Goal: Task Accomplishment & Management: Use online tool/utility

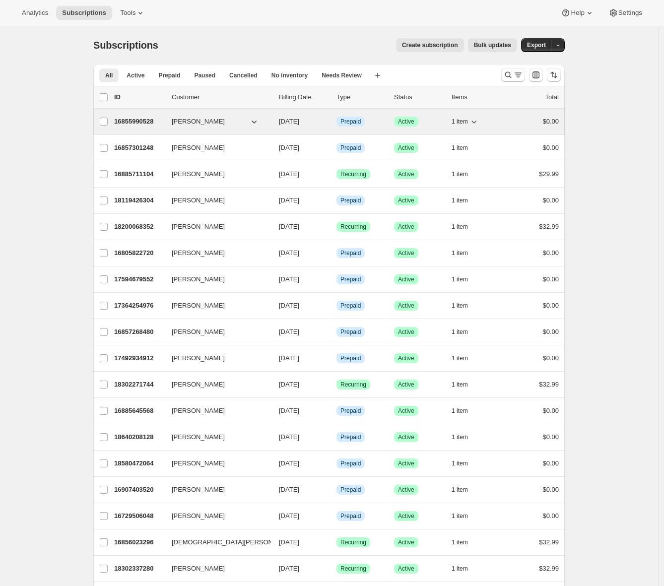
click at [141, 118] on p "16855990528" at bounding box center [139, 122] width 50 height 10
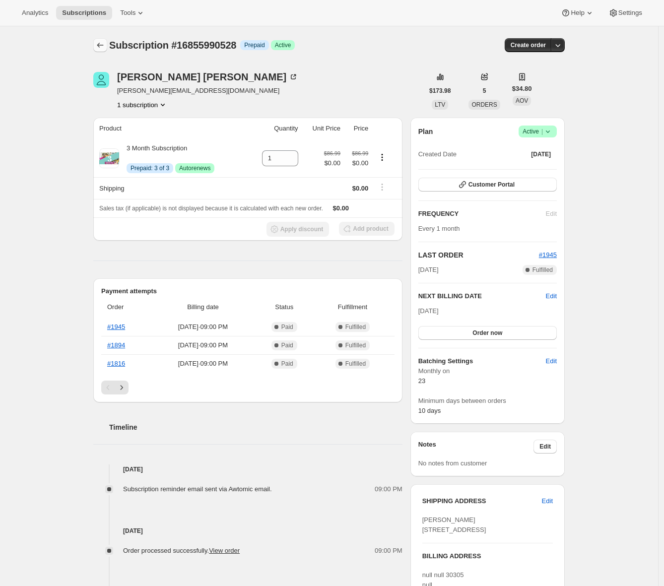
click at [99, 48] on icon "Subscriptions" at bounding box center [100, 45] width 10 height 10
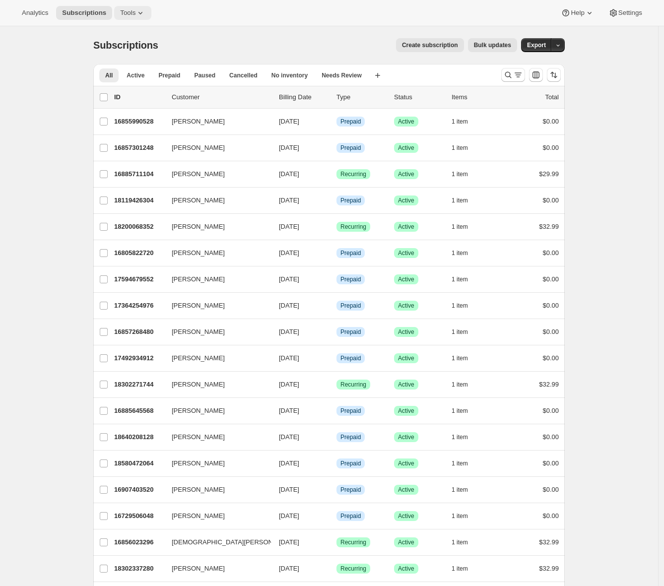
click at [144, 14] on icon at bounding box center [140, 13] width 10 height 10
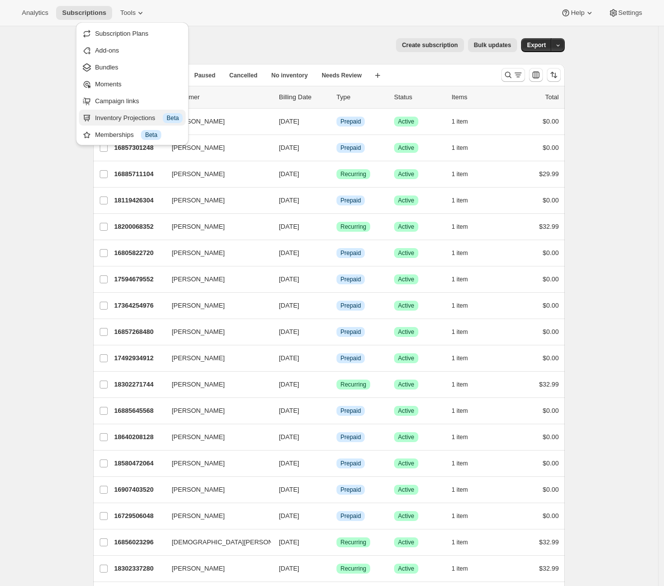
click at [103, 119] on div "Inventory Projections Info Beta" at bounding box center [139, 118] width 88 height 10
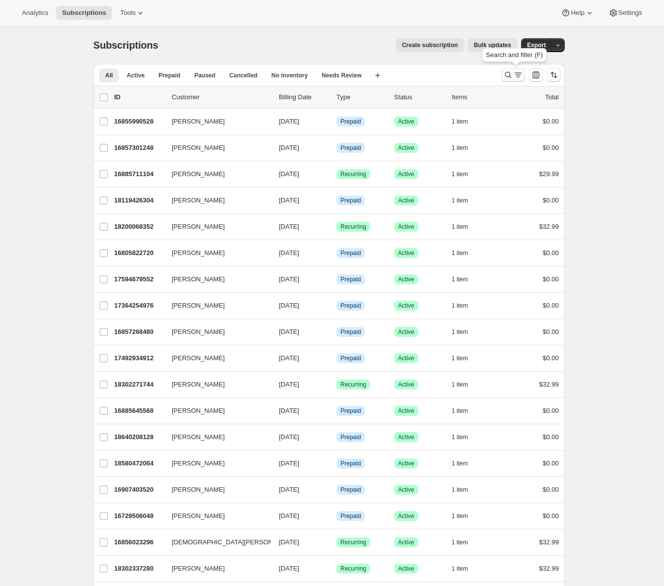
click at [513, 76] on icon "Search and filter results" at bounding box center [508, 75] width 10 height 10
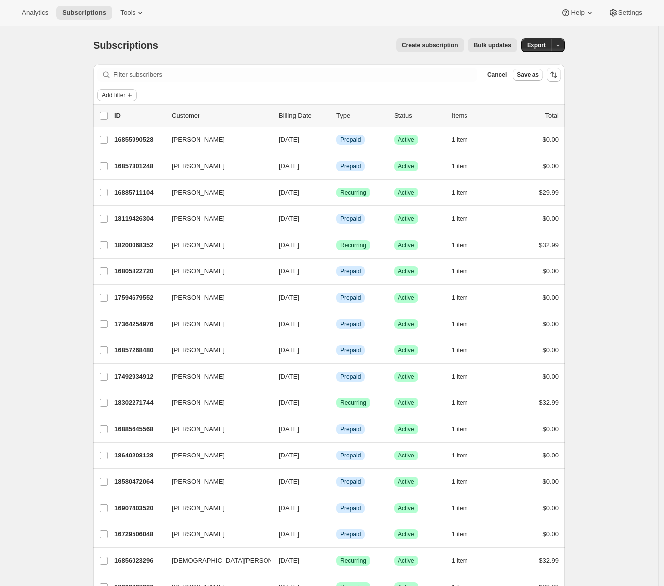
click at [118, 92] on span "Add filter" at bounding box center [113, 95] width 23 height 8
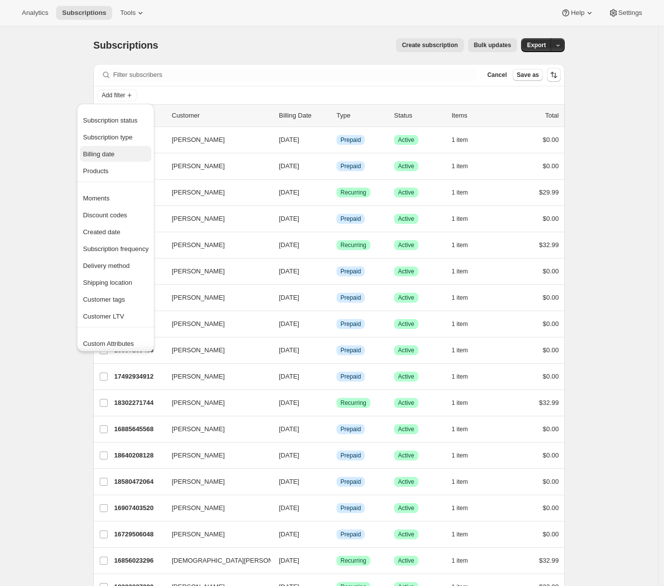
click at [104, 153] on span "Billing date" at bounding box center [99, 153] width 32 height 7
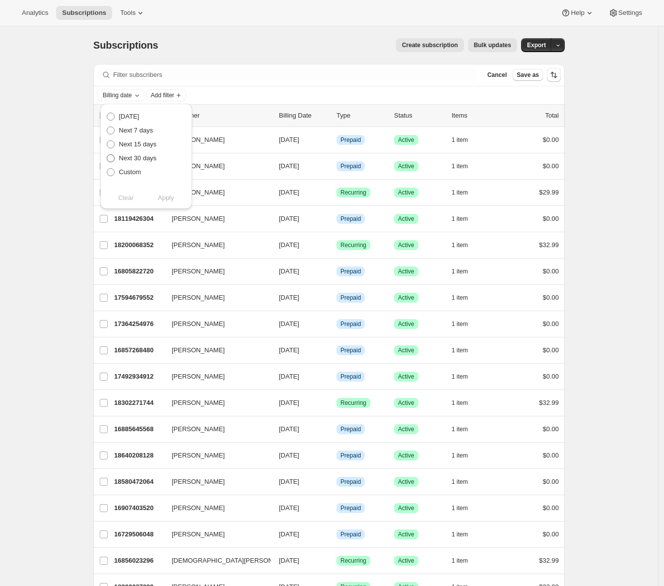
click at [109, 157] on span at bounding box center [111, 158] width 8 height 8
click at [107, 155] on input "Next 30 days" at bounding box center [107, 154] width 0 height 0
radio input "true"
click at [171, 196] on span "Apply" at bounding box center [166, 198] width 16 height 10
drag, startPoint x: 56, startPoint y: 235, endPoint x: 74, endPoint y: 233, distance: 19.0
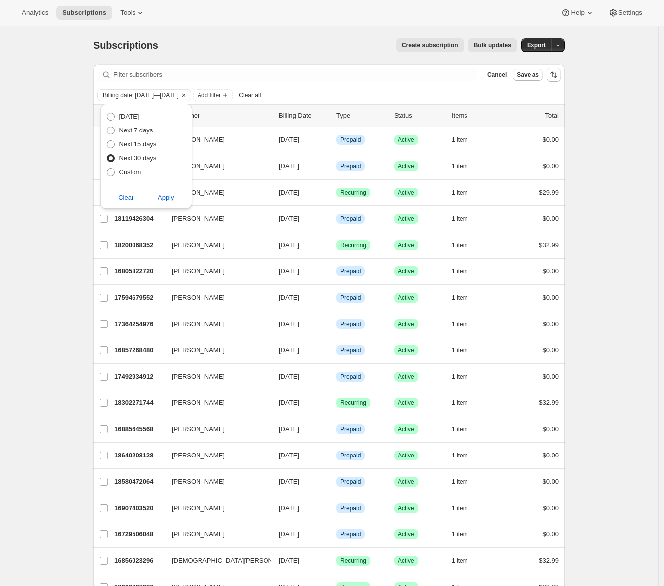
click at [56, 235] on div "Subscriptions. This page is ready Subscriptions Create subscription Bulk update…" at bounding box center [329, 393] width 658 height 734
click at [188, 95] on icon "Clear" at bounding box center [184, 95] width 8 height 8
click at [224, 95] on div "Billing date: Sep 22, 2025—Oct 22, 2025 Add filter Clear all" at bounding box center [328, 95] width 463 height 12
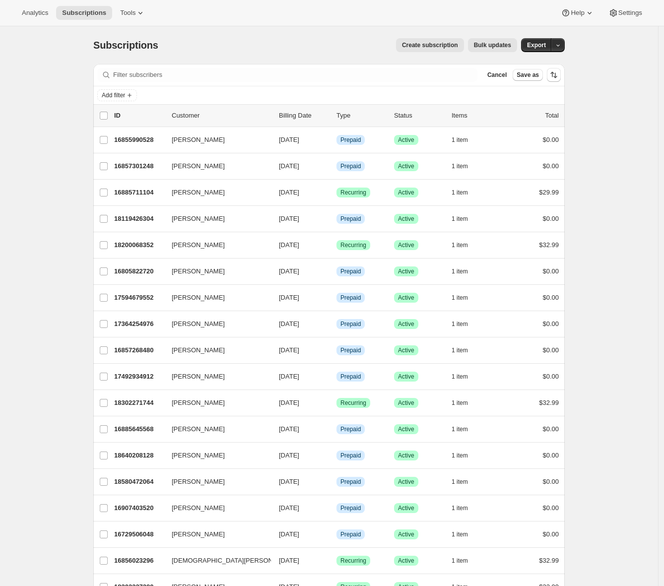
click at [494, 77] on span "Cancel" at bounding box center [496, 75] width 19 height 8
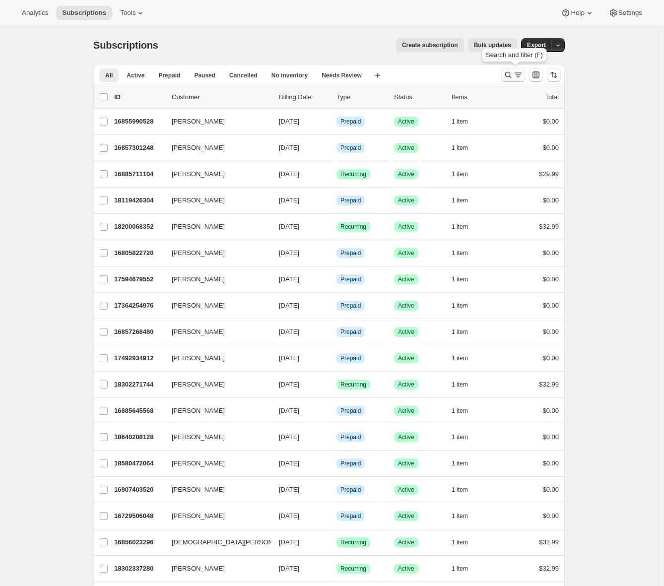
click at [512, 78] on icon "Search and filter results" at bounding box center [508, 75] width 10 height 10
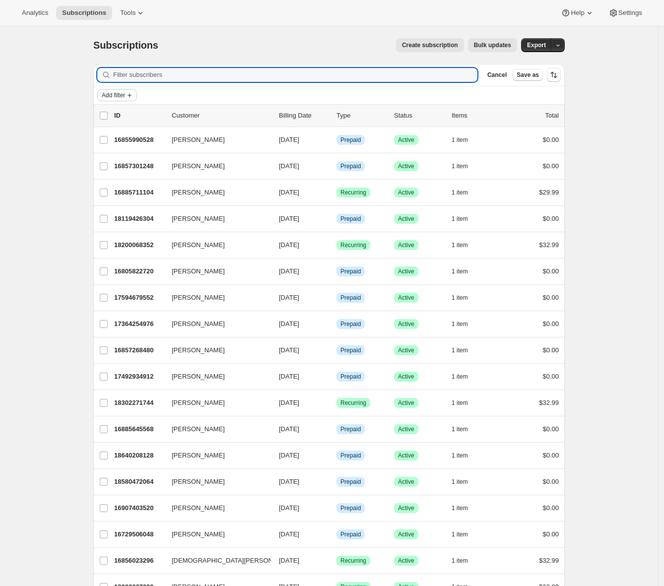
click at [121, 98] on span "Add filter" at bounding box center [113, 95] width 23 height 8
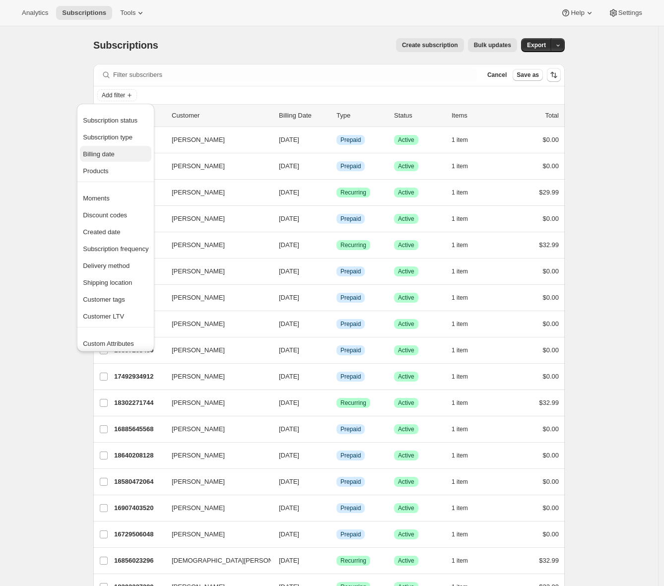
click at [108, 156] on span "Billing date" at bounding box center [99, 153] width 32 height 7
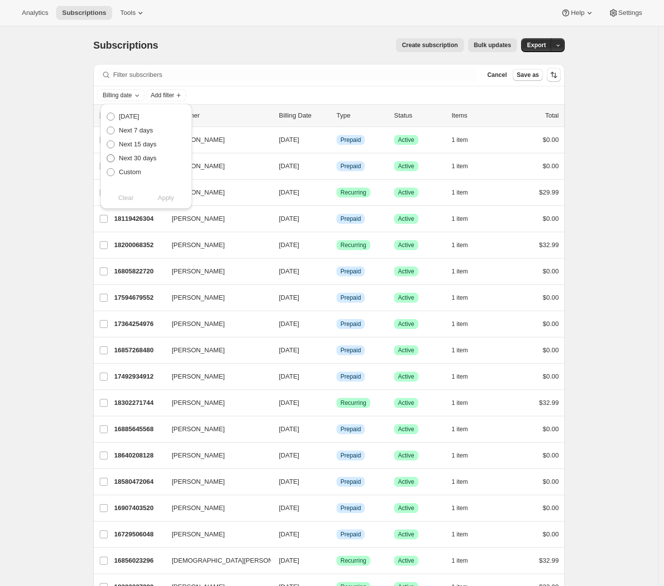
click at [110, 158] on span at bounding box center [111, 158] width 8 height 8
click at [107, 155] on input "Next 30 days" at bounding box center [107, 154] width 0 height 0
radio input "true"
click at [168, 200] on span "Apply" at bounding box center [166, 198] width 16 height 10
click at [45, 211] on div "Subscriptions. This page is ready Subscriptions Create subscription Bulk update…" at bounding box center [329, 393] width 658 height 734
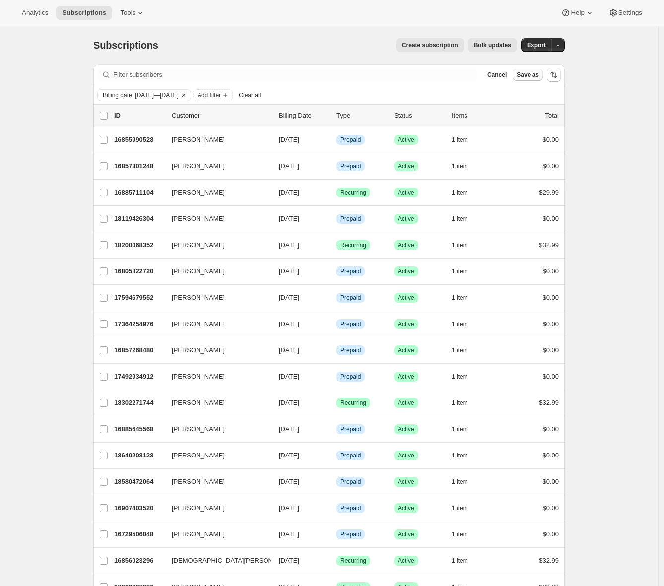
click at [536, 76] on span "Save as" at bounding box center [527, 75] width 22 height 8
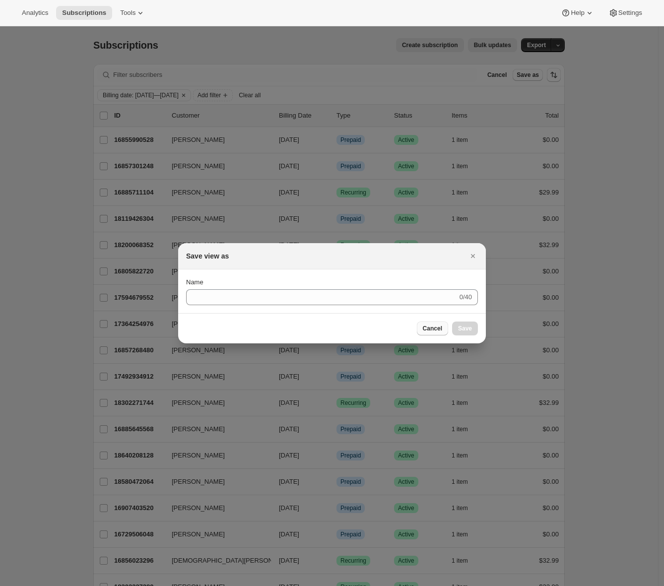
click at [441, 330] on span "Cancel" at bounding box center [432, 328] width 19 height 8
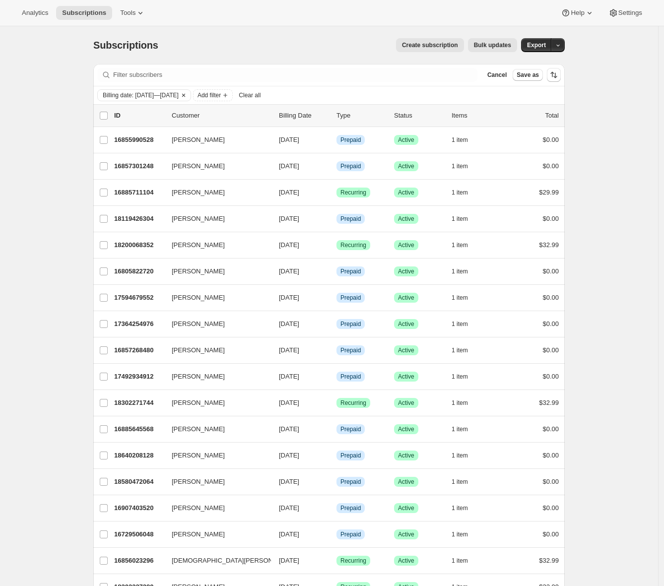
click at [185, 95] on icon "Clear" at bounding box center [183, 95] width 3 height 3
click at [124, 97] on span "Add filter" at bounding box center [113, 95] width 23 height 8
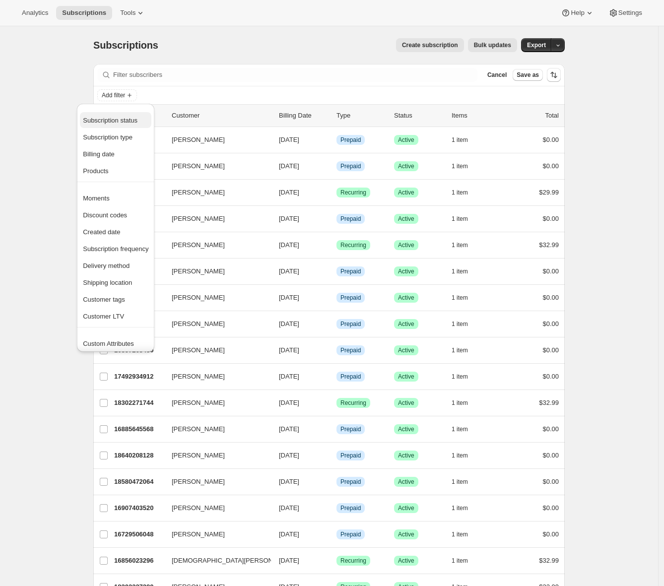
click at [115, 125] on button "Subscription status" at bounding box center [115, 120] width 71 height 16
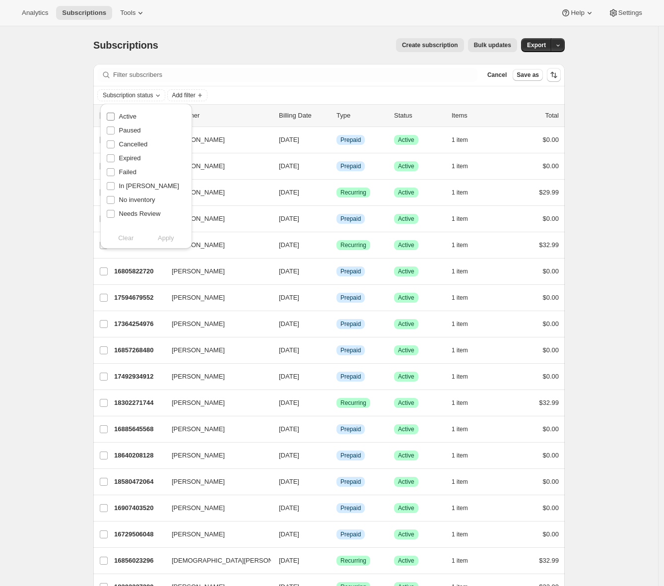
click at [126, 116] on span "Active" at bounding box center [127, 116] width 17 height 7
click at [115, 116] on input "Active" at bounding box center [111, 117] width 8 height 8
checkbox input "true"
click at [167, 236] on span "Apply" at bounding box center [166, 238] width 16 height 10
drag, startPoint x: 63, startPoint y: 247, endPoint x: 76, endPoint y: 245, distance: 13.1
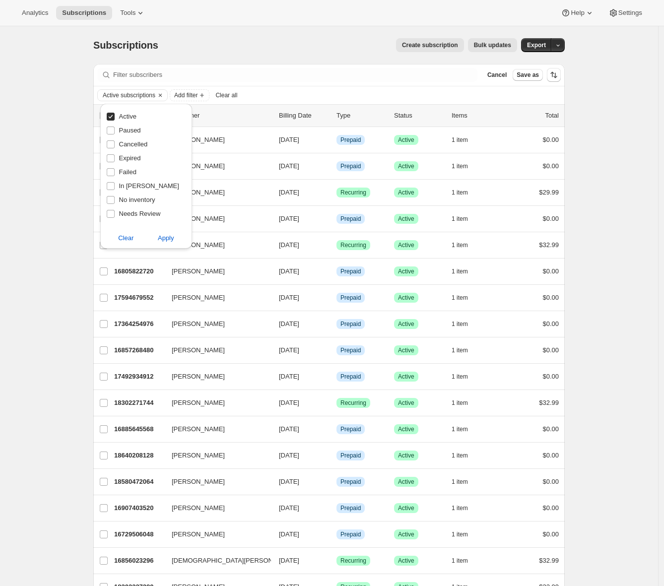
click at [63, 248] on div "Subscriptions. This page is ready Subscriptions Create subscription Bulk update…" at bounding box center [329, 406] width 658 height 761
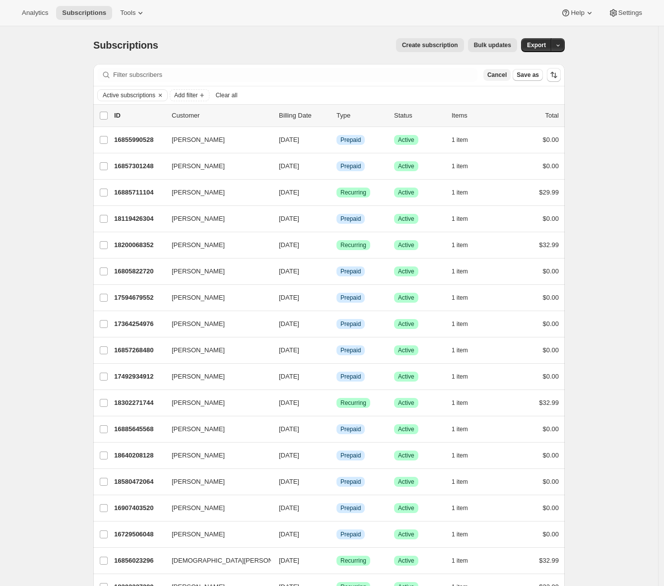
click at [498, 77] on span "Cancel" at bounding box center [496, 75] width 19 height 8
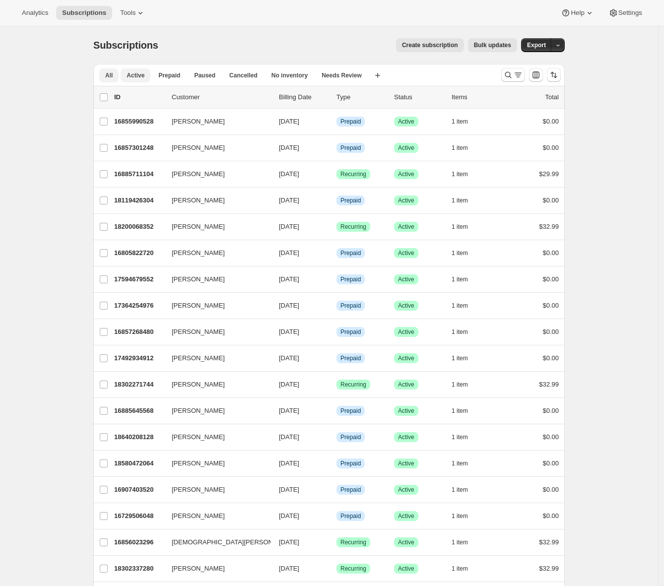
click at [138, 78] on span "Active" at bounding box center [136, 75] width 18 height 8
click at [513, 76] on icon "Search and filter results" at bounding box center [508, 75] width 10 height 10
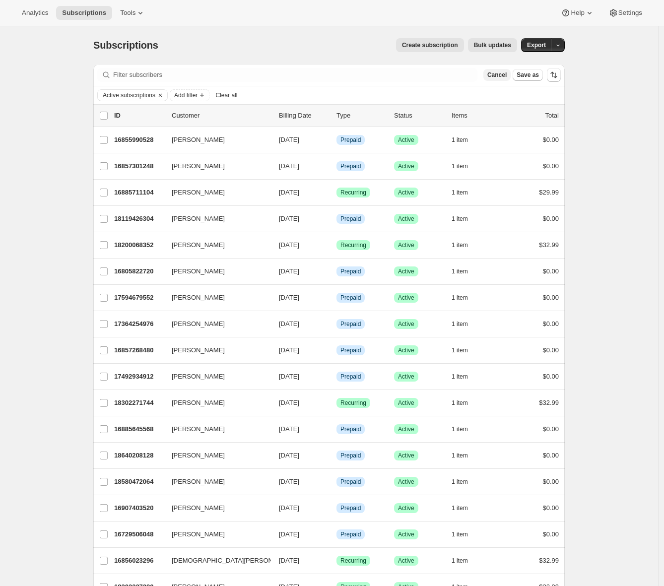
click at [499, 74] on span "Cancel" at bounding box center [496, 75] width 19 height 8
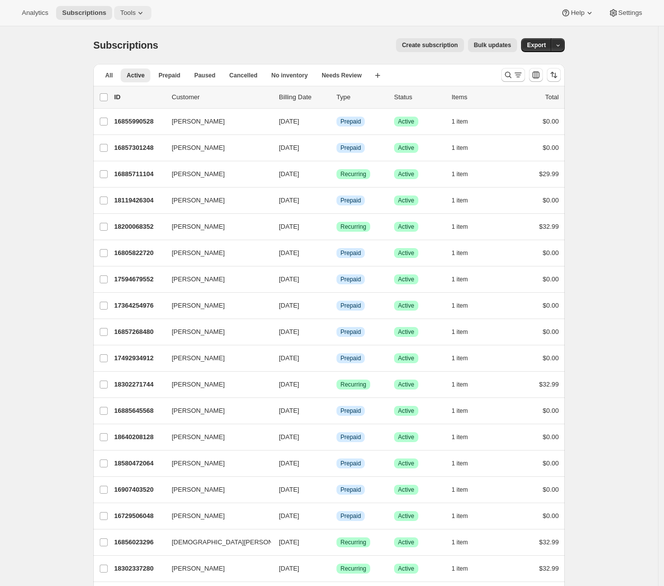
click at [130, 12] on span "Tools" at bounding box center [127, 13] width 15 height 8
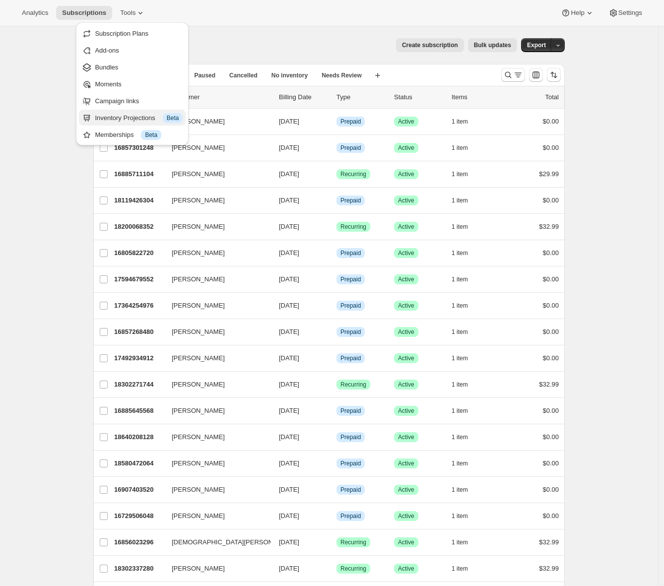
click at [108, 120] on div "Inventory Projections Info Beta" at bounding box center [139, 118] width 88 height 10
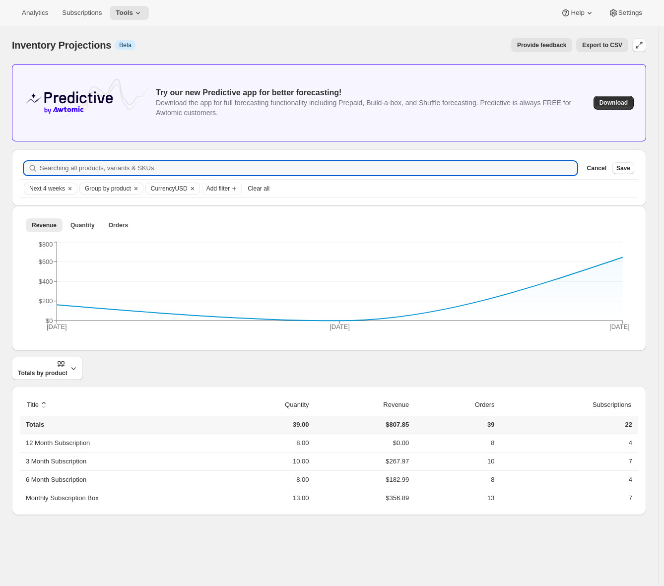
scroll to position [26, 0]
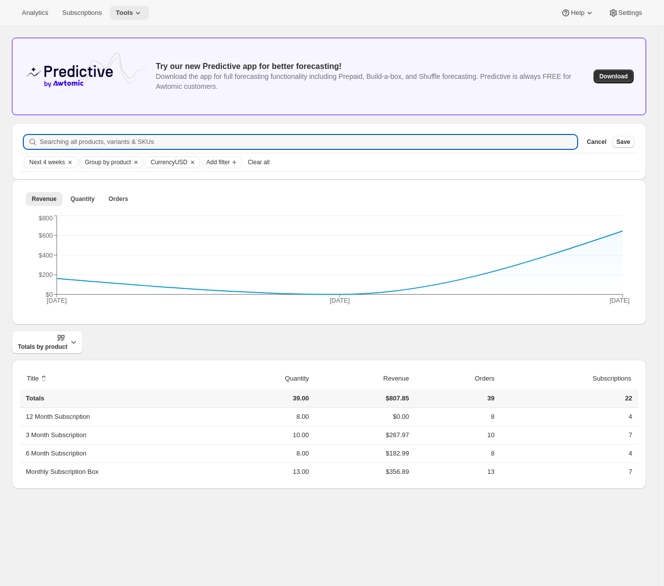
click at [131, 15] on span "Tools" at bounding box center [124, 13] width 17 height 8
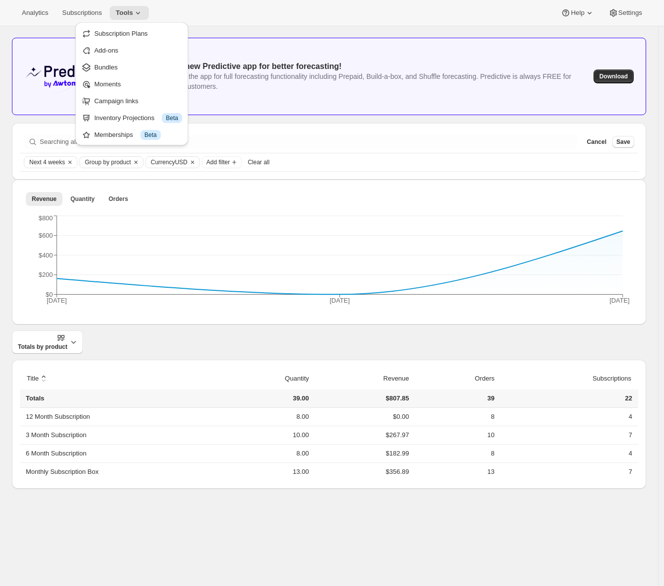
click at [2, 267] on div "Inventory Projections. This page is ready Inventory Projections Info Beta Provi…" at bounding box center [329, 252] width 658 height 505
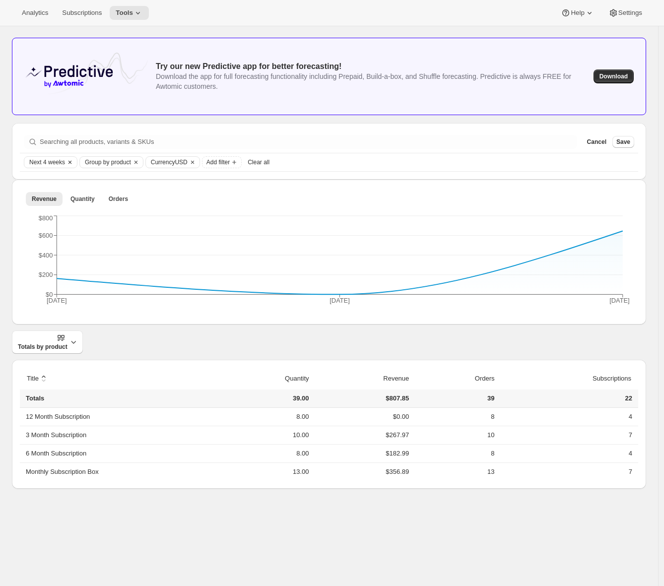
click at [44, 162] on span "Next 4 weeks" at bounding box center [47, 162] width 36 height 8
drag, startPoint x: 42, startPoint y: 192, endPoint x: 54, endPoint y: 193, distance: 12.0
type input "8"
click at [54, 193] on input "Date Range" at bounding box center [62, 191] width 64 height 14
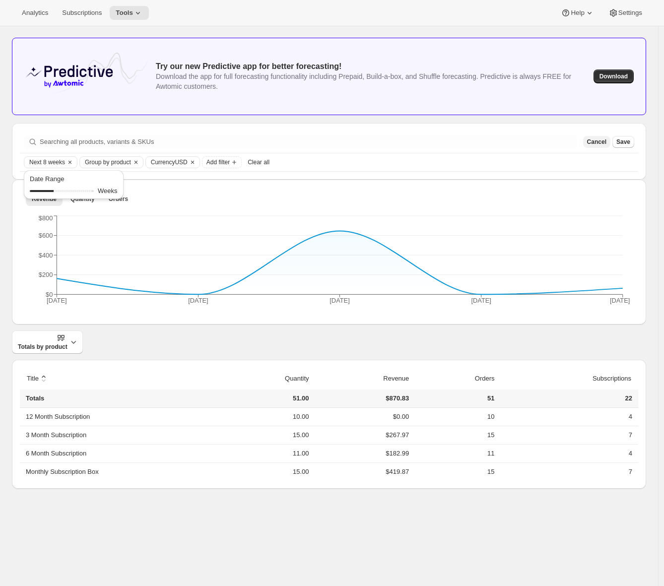
click at [606, 139] on span "Cancel" at bounding box center [596, 142] width 19 height 8
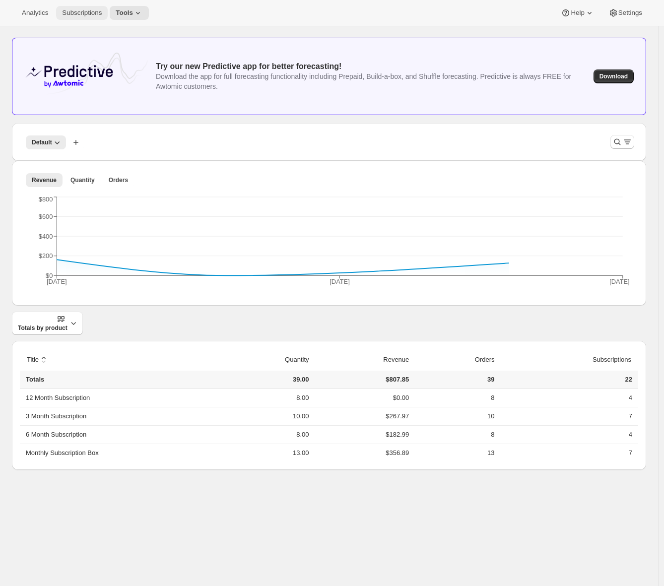
click at [94, 11] on span "Subscriptions" at bounding box center [82, 13] width 40 height 8
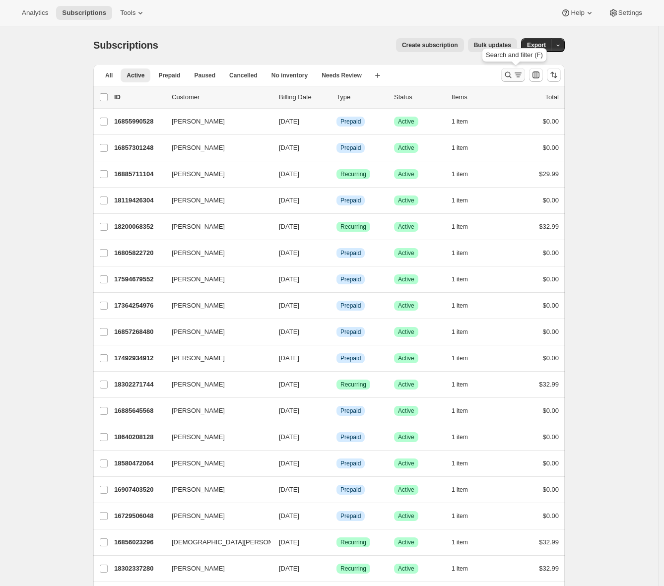
click at [515, 75] on icon "Search and filter results" at bounding box center [518, 75] width 10 height 10
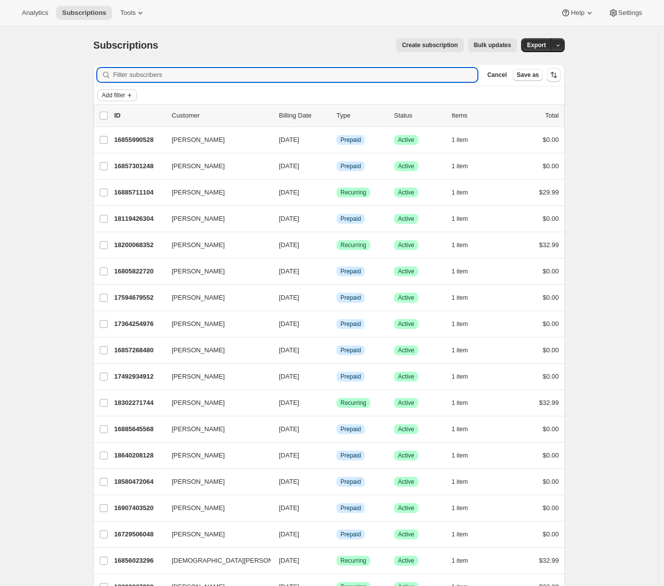
click at [116, 94] on span "Add filter" at bounding box center [113, 95] width 23 height 8
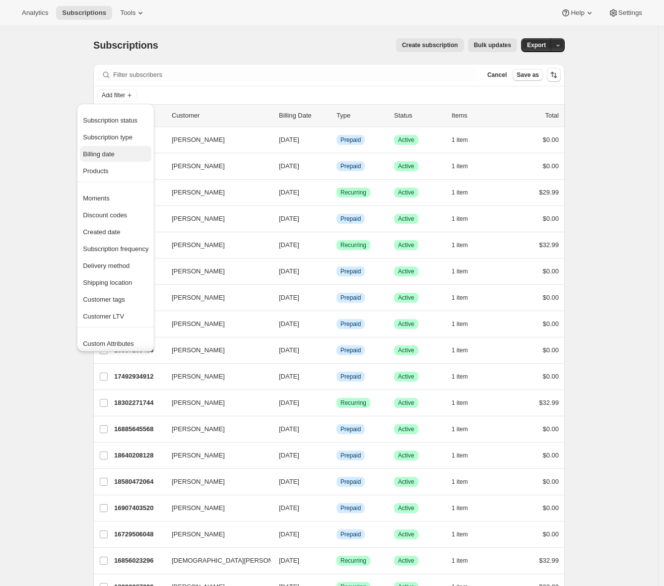
click at [108, 158] on span "Billing date" at bounding box center [99, 153] width 32 height 7
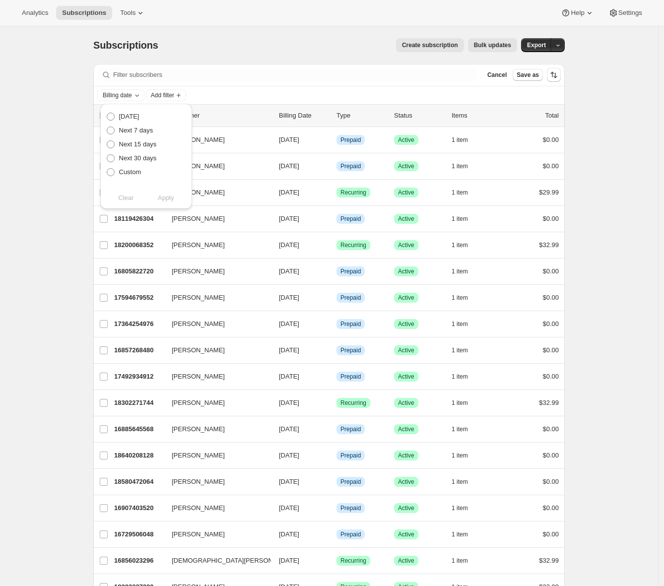
drag, startPoint x: 146, startPoint y: 160, endPoint x: 156, endPoint y: 168, distance: 12.7
click at [147, 160] on span "Next 30 days" at bounding box center [138, 157] width 38 height 7
click at [107, 155] on input "Next 30 days" at bounding box center [107, 154] width 0 height 0
radio input "true"
click at [167, 202] on button "Apply" at bounding box center [166, 198] width 52 height 16
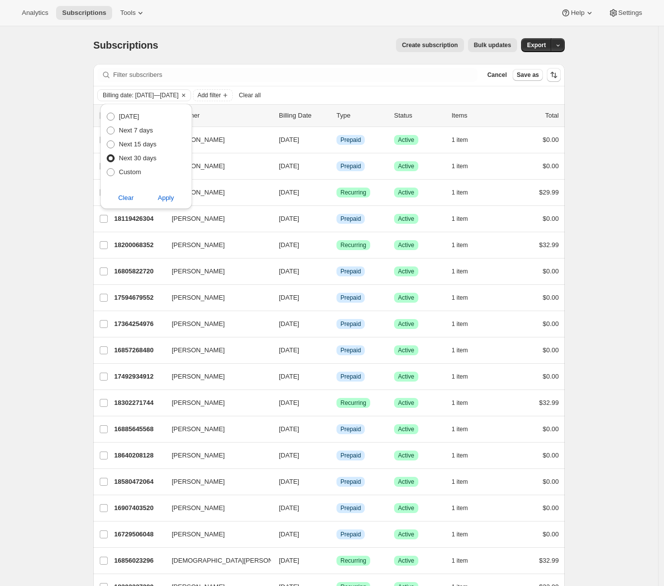
click at [47, 195] on div "Subscriptions. This page is ready Subscriptions Create subscription Bulk update…" at bounding box center [329, 393] width 658 height 734
